Goal: Task Accomplishment & Management: Use online tool/utility

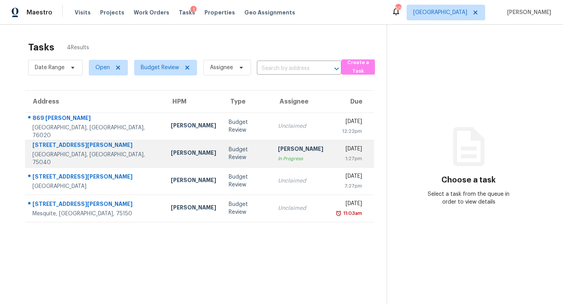
click at [171, 156] on div "[PERSON_NAME]" at bounding box center [193, 154] width 45 height 10
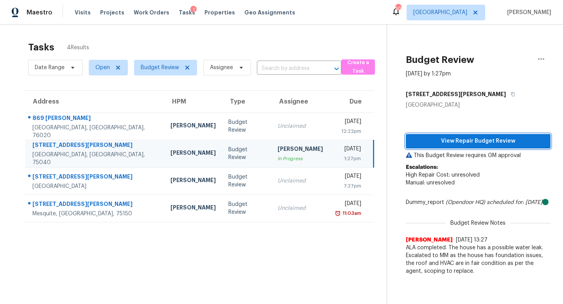
click at [451, 140] on span "View Repair Budget Review" at bounding box center [478, 141] width 132 height 10
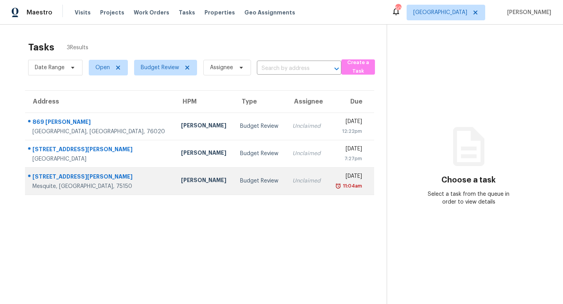
click at [181, 178] on div "[PERSON_NAME]" at bounding box center [204, 181] width 47 height 10
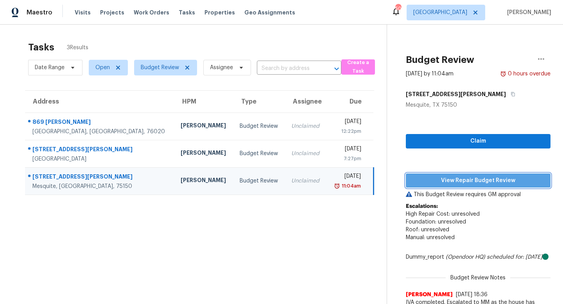
click at [421, 182] on span "View Repair Budget Review" at bounding box center [478, 181] width 132 height 10
